Goal: Information Seeking & Learning: Learn about a topic

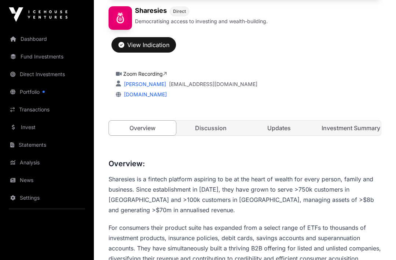
click at [167, 41] on div "View Indication" at bounding box center [144, 45] width 51 height 9
click at [157, 42] on div "View Indication" at bounding box center [144, 44] width 51 height 9
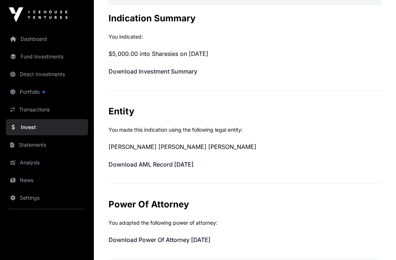
scroll to position [132, 0]
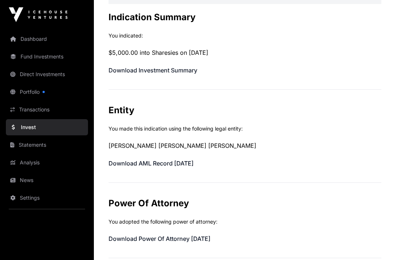
click at [182, 72] on link "Download Investment Summary" at bounding box center [153, 69] width 89 height 7
click at [182, 71] on link "Download Investment Summary" at bounding box center [153, 69] width 89 height 7
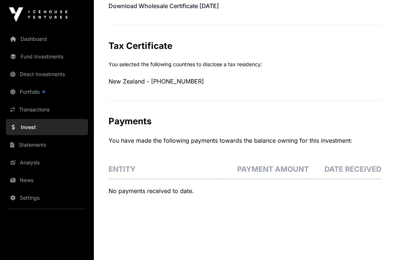
scroll to position [450, 0]
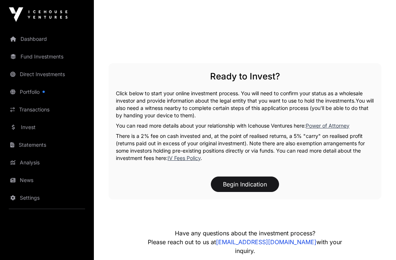
scroll to position [1101, 0]
click at [191, 161] on link "IV Fees Policy" at bounding box center [184, 158] width 33 height 6
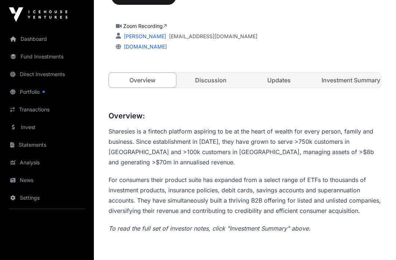
scroll to position [82, 0]
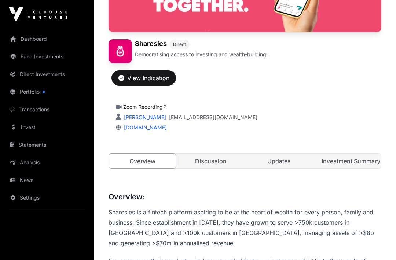
click at [351, 161] on link "Investment Summary" at bounding box center [348, 160] width 67 height 15
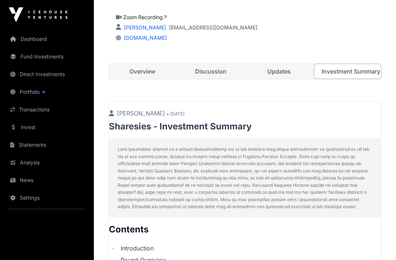
scroll to position [171, 0]
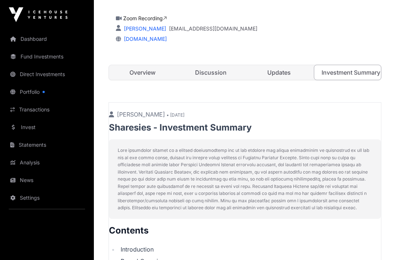
click at [293, 75] on link "Updates" at bounding box center [279, 72] width 67 height 15
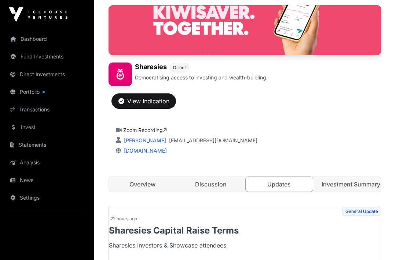
scroll to position [57, 0]
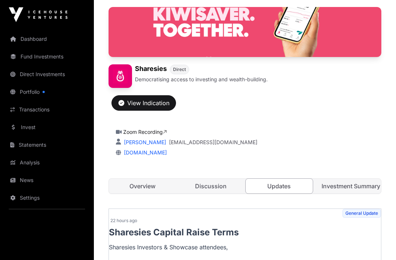
click at [222, 181] on link "Discussion" at bounding box center [211, 185] width 67 height 15
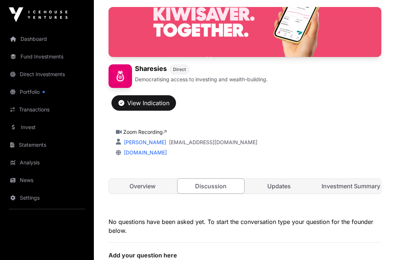
click at [215, 188] on link "Discussion" at bounding box center [211, 185] width 68 height 15
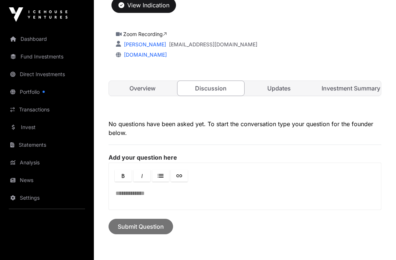
scroll to position [196, 0]
